Goal: Check status: Check status

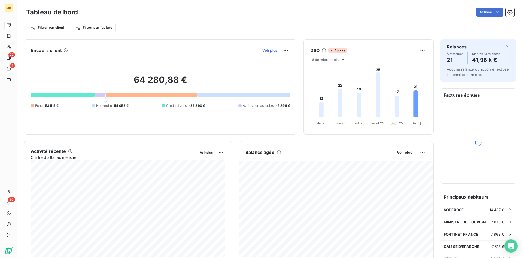
click at [268, 48] on span "Voir plus" at bounding box center [269, 50] width 15 height 4
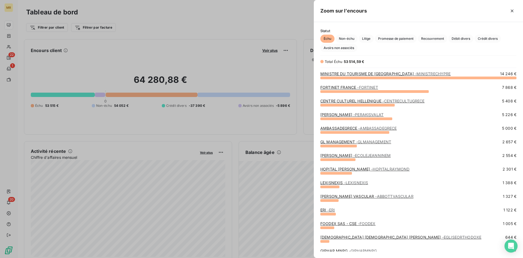
scroll to position [180, 209]
click at [487, 38] on span "Crédit divers" at bounding box center [488, 39] width 26 height 8
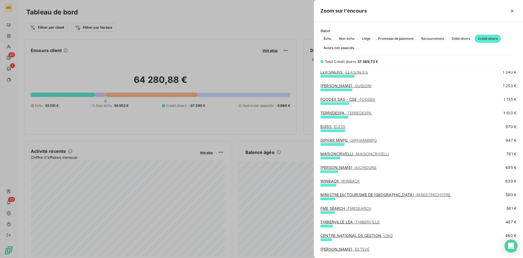
scroll to position [111, 0]
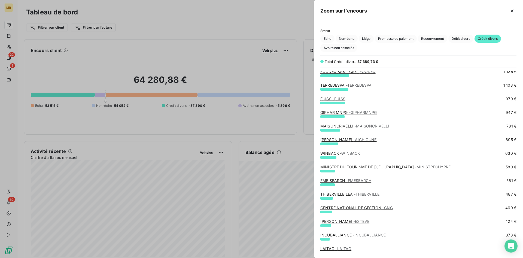
click at [348, 140] on link "AICHIOUNE HAMID - AICHIOUNE" at bounding box center [348, 139] width 56 height 5
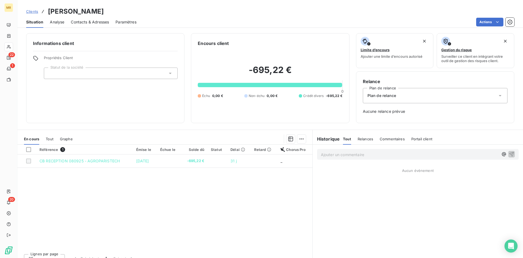
click at [129, 125] on div "Informations client Propriétés Client Statut de la société Encours client -695,…" at bounding box center [270, 144] width 506 height 228
click at [132, 134] on div "En cours Tout Graphe" at bounding box center [164, 138] width 295 height 11
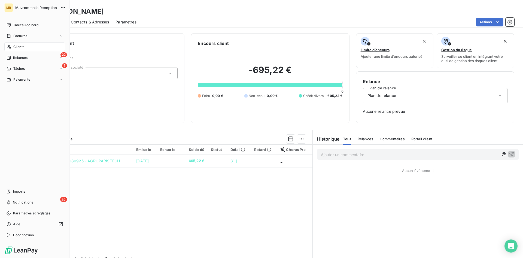
click at [27, 8] on span "Mavrommatis Reception" at bounding box center [36, 7] width 42 height 4
click at [36, 8] on span "Mavrommatis Reception" at bounding box center [36, 7] width 42 height 4
click at [31, 7] on span "Mavrommatis Reception" at bounding box center [36, 7] width 42 height 4
click at [43, 6] on span "Mavrommatis Reception" at bounding box center [36, 7] width 42 height 4
click at [28, 24] on span "Tableau de bord" at bounding box center [25, 25] width 25 height 5
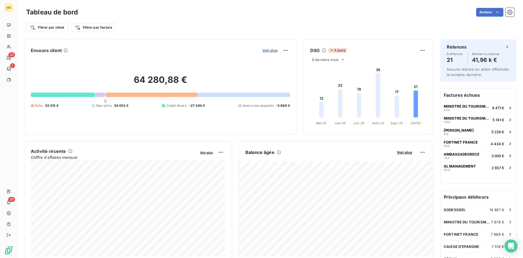
click at [272, 49] on span "Voir plus" at bounding box center [269, 50] width 15 height 4
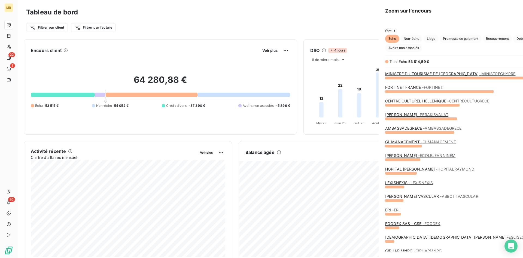
scroll to position [180, 209]
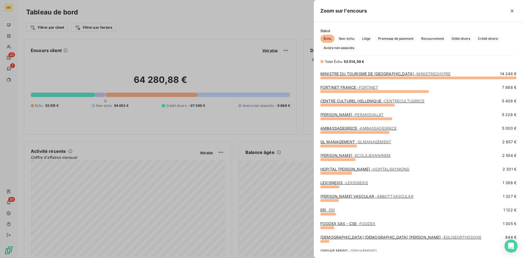
click at [271, 50] on div at bounding box center [261, 129] width 523 height 258
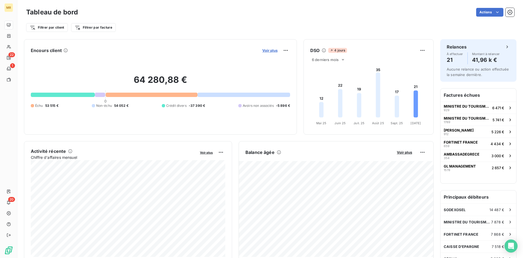
click at [273, 49] on span "Voir plus" at bounding box center [269, 50] width 15 height 4
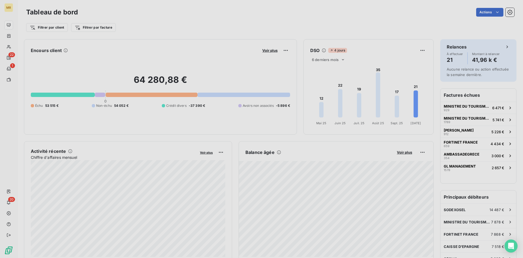
scroll to position [0, 0]
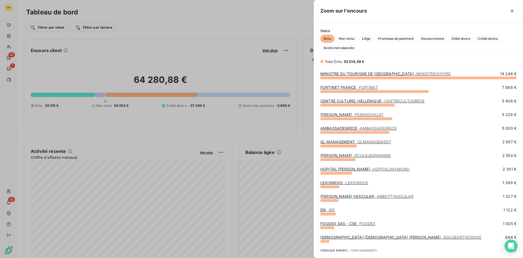
click at [278, 62] on div at bounding box center [261, 129] width 523 height 258
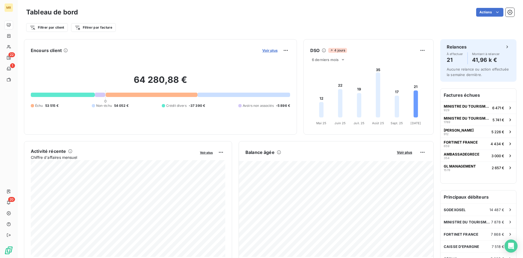
click at [275, 50] on span "Voir plus" at bounding box center [269, 50] width 15 height 4
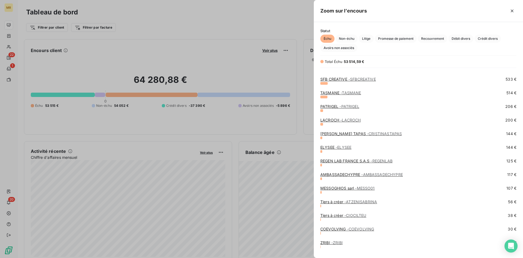
scroll to position [194, 0]
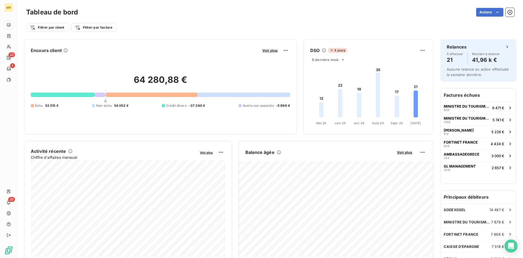
click at [274, 71] on div "64 280,88 € 0 Échu 53 515 € Non-échu 54 052 € Crédit divers -37 390 € Avoirs no…" at bounding box center [160, 91] width 259 height 73
click at [275, 50] on span "Voir plus" at bounding box center [269, 50] width 15 height 4
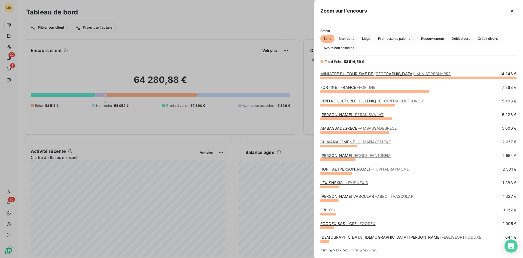
scroll to position [180, 209]
click at [285, 69] on div at bounding box center [261, 129] width 523 height 258
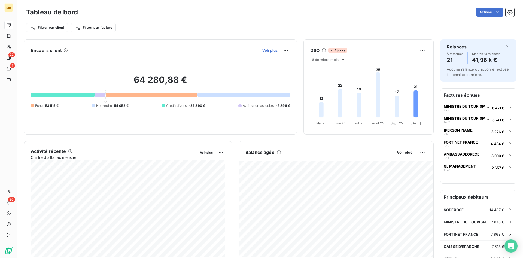
click at [272, 49] on span "Voir plus" at bounding box center [269, 50] width 15 height 4
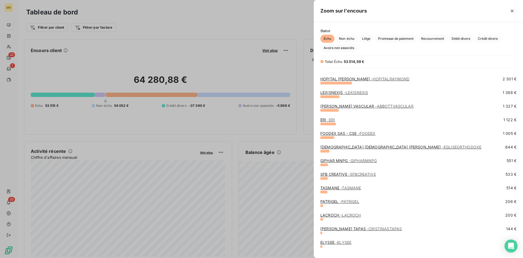
scroll to position [111, 0]
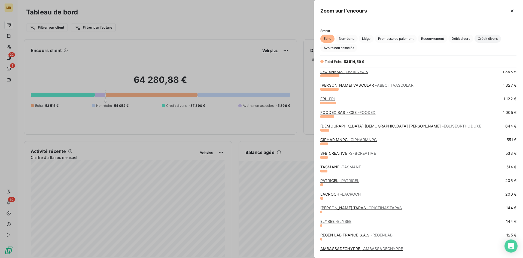
click at [491, 38] on span "Crédit divers" at bounding box center [488, 39] width 26 height 8
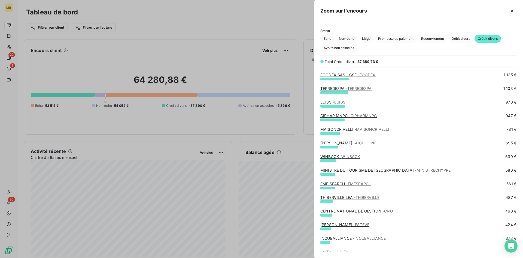
scroll to position [96, 0]
